Goal: Obtain resource: Download file/media

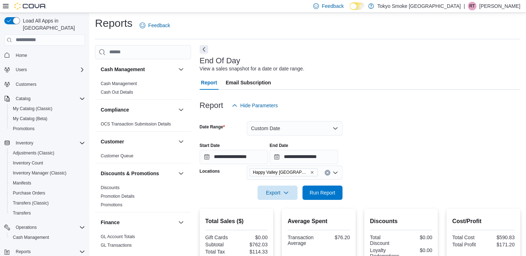
scroll to position [3, 0]
click at [22, 53] on span "Home" at bounding box center [21, 56] width 11 height 6
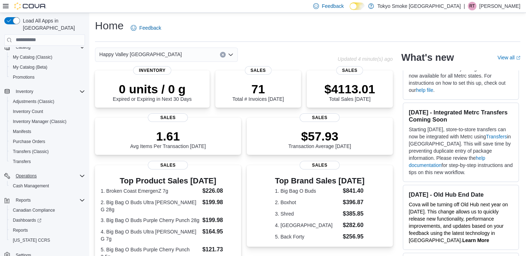
scroll to position [55, 0]
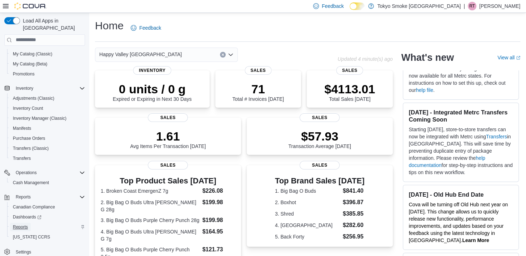
click at [23, 224] on span "Reports" at bounding box center [20, 227] width 15 height 6
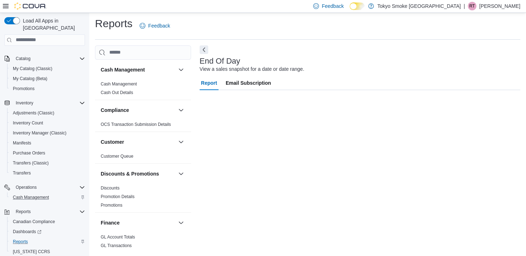
scroll to position [3, 0]
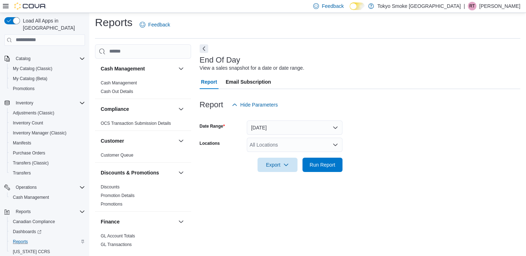
click at [263, 146] on div "All Locations" at bounding box center [295, 145] width 96 height 14
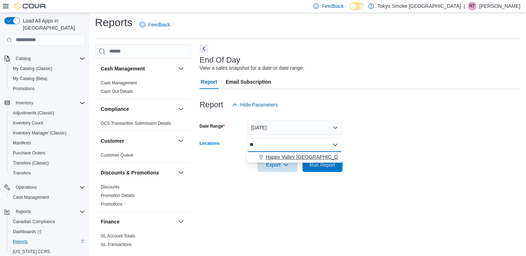
type input "**"
click at [267, 162] on button "Happy Valley [GEOGRAPHIC_DATA]" at bounding box center [295, 157] width 96 height 10
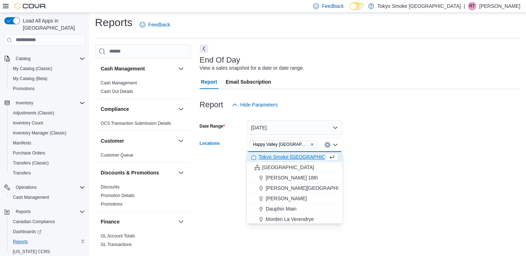
click at [276, 114] on div at bounding box center [360, 116] width 321 height 9
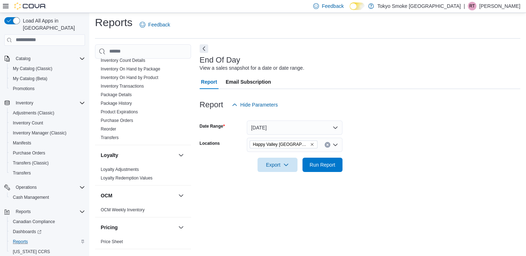
scroll to position [143, 0]
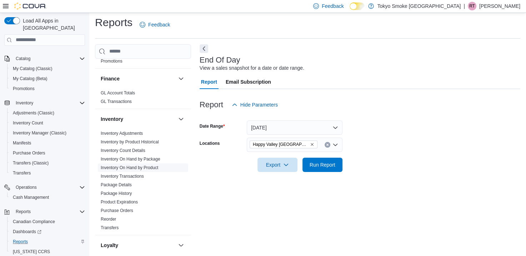
click at [138, 167] on link "Inventory On Hand by Product" at bounding box center [130, 167] width 58 height 5
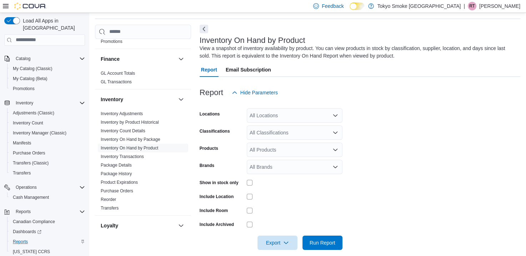
scroll to position [24, 0]
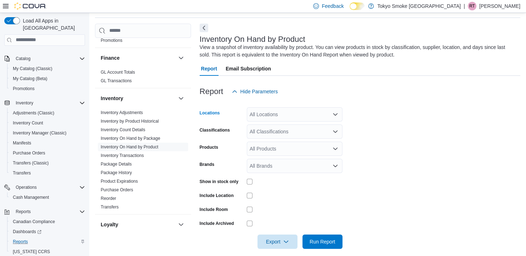
click at [277, 117] on div "All Locations" at bounding box center [295, 114] width 96 height 14
type input "***"
click at [277, 128] on span "Happy Valley [GEOGRAPHIC_DATA]" at bounding box center [307, 126] width 83 height 7
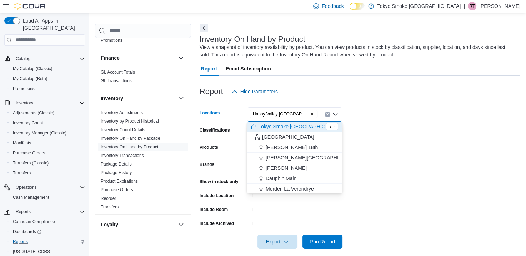
click at [400, 129] on form "Locations [GEOGRAPHIC_DATA] [GEOGRAPHIC_DATA] Combo box. Selected. [GEOGRAPHIC_…" at bounding box center [360, 174] width 321 height 150
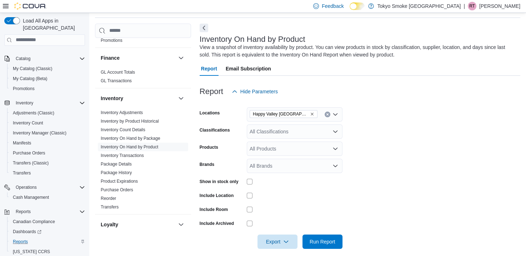
click at [332, 136] on div "All Classifications" at bounding box center [295, 131] width 96 height 14
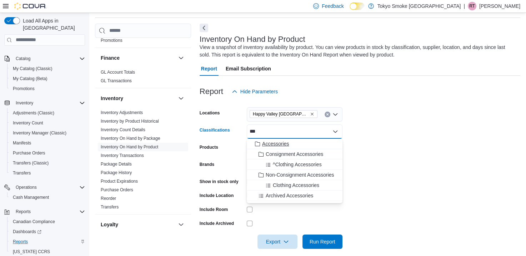
type input "***"
click at [306, 143] on div "Accessories" at bounding box center [294, 143] width 87 height 7
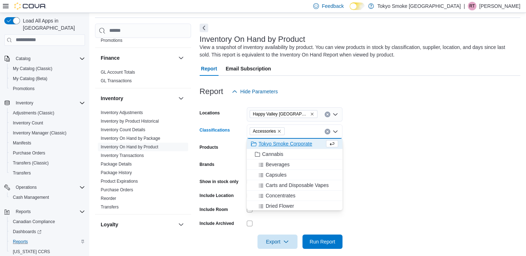
click at [430, 138] on form "Locations [GEOGRAPHIC_DATA] [GEOGRAPHIC_DATA] Classifications Accessories Combo…" at bounding box center [360, 174] width 321 height 150
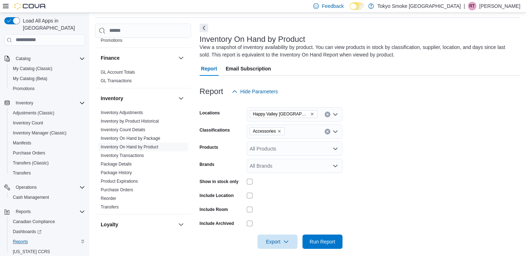
click at [253, 182] on div at bounding box center [295, 182] width 96 height 6
click at [333, 205] on div at bounding box center [295, 209] width 96 height 11
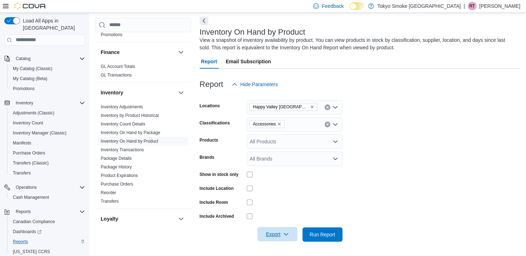
click at [293, 234] on span "Export" at bounding box center [277, 234] width 31 height 14
click at [289, 190] on span "Export to Excel" at bounding box center [279, 191] width 32 height 6
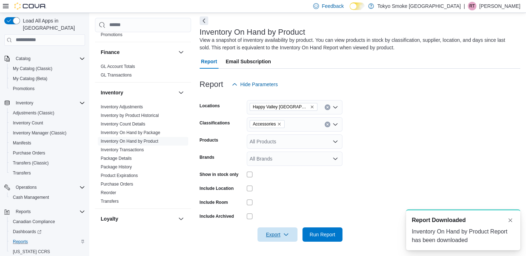
scroll to position [0, 0]
